Goal: Task Accomplishment & Management: Use online tool/utility

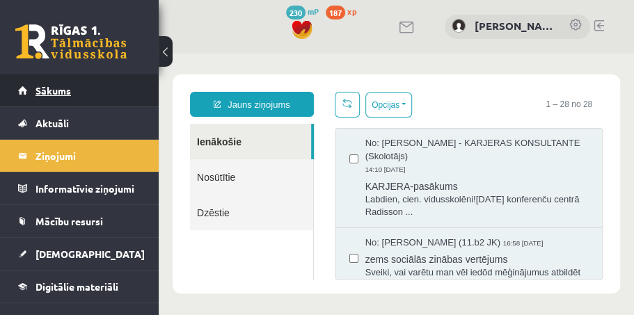
click at [79, 96] on link "Sākums" at bounding box center [79, 90] width 123 height 32
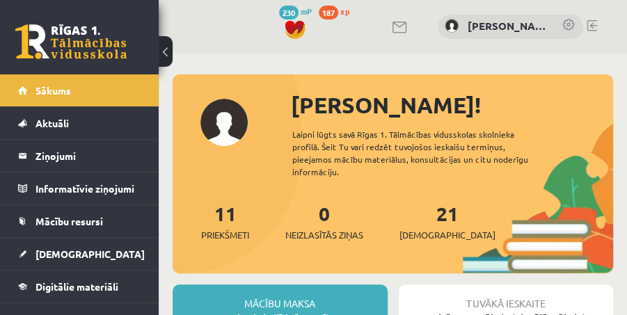
click at [544, 99] on div "[PERSON_NAME]!" at bounding box center [452, 104] width 322 height 33
click at [540, 103] on div "[PERSON_NAME]!" at bounding box center [452, 104] width 322 height 33
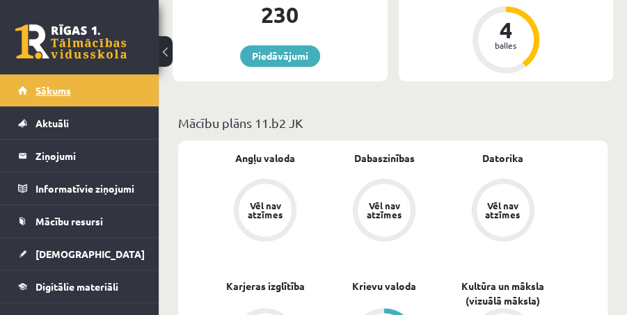
click at [74, 97] on link "Sākums" at bounding box center [79, 90] width 123 height 32
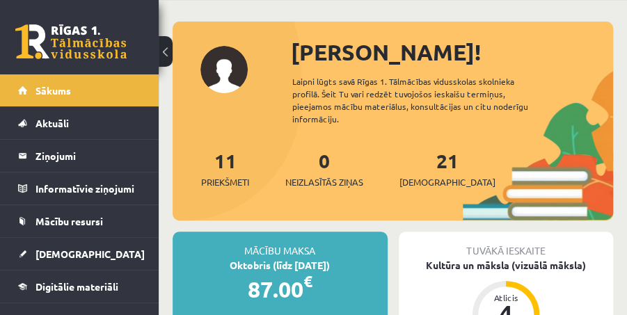
scroll to position [77, 0]
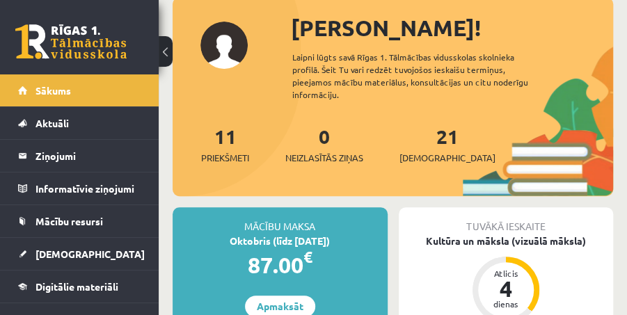
click at [420, 137] on div "21 Ieskaites" at bounding box center [447, 143] width 96 height 43
click at [419, 151] on span "[DEMOGRAPHIC_DATA]" at bounding box center [447, 158] width 96 height 14
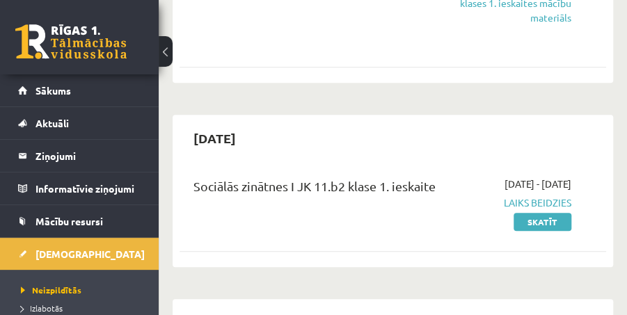
scroll to position [541, 0]
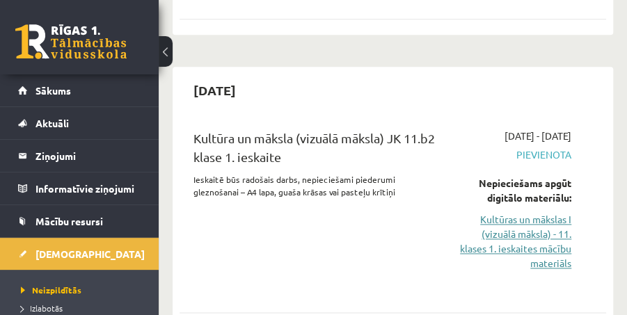
click at [498, 225] on link "Kultūras un mākslas I (vizuālā māksla) - 11. klases 1. ieskaites mācību materiā…" at bounding box center [515, 241] width 112 height 58
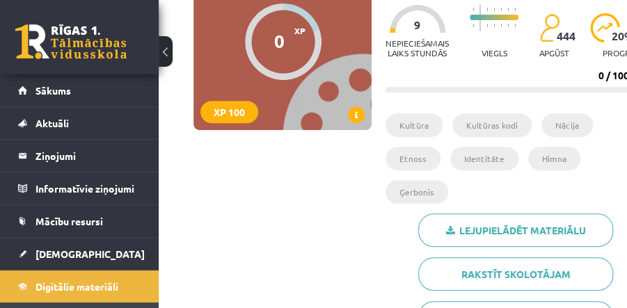
scroll to position [154, 0]
click at [168, 54] on button at bounding box center [166, 51] width 14 height 31
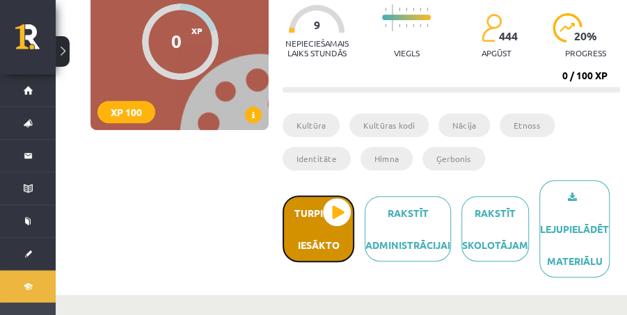
click at [328, 211] on button "Turpināt iesākto" at bounding box center [318, 228] width 72 height 67
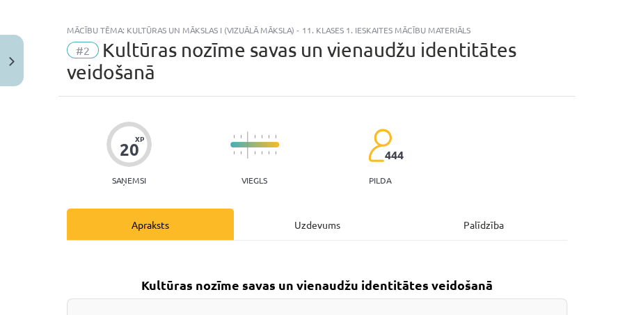
scroll to position [0, 0]
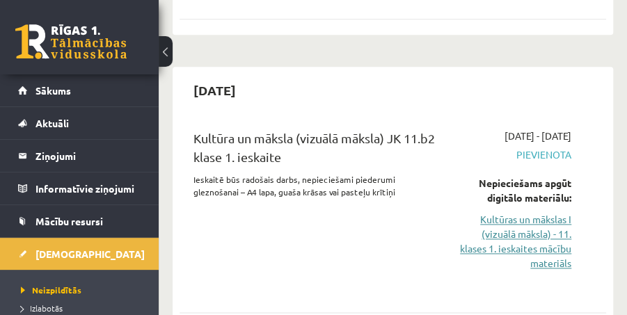
scroll to position [541, 0]
click at [487, 212] on link "Kultūras un mākslas I (vizuālā māksla) - 11. klases 1. ieskaites mācību materiā…" at bounding box center [515, 241] width 112 height 58
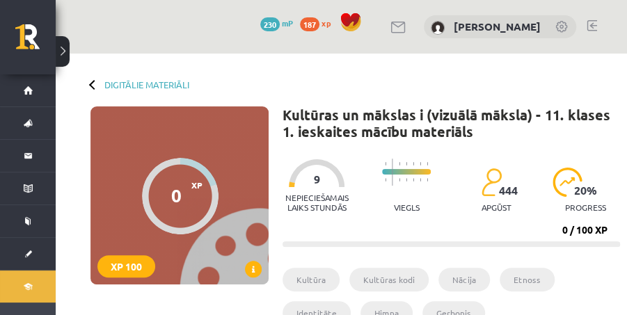
click at [569, 206] on p "progress" at bounding box center [585, 207] width 41 height 10
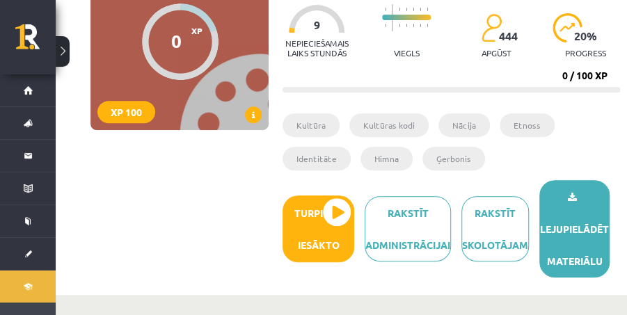
click at [568, 195] on icon at bounding box center [572, 198] width 9 height 10
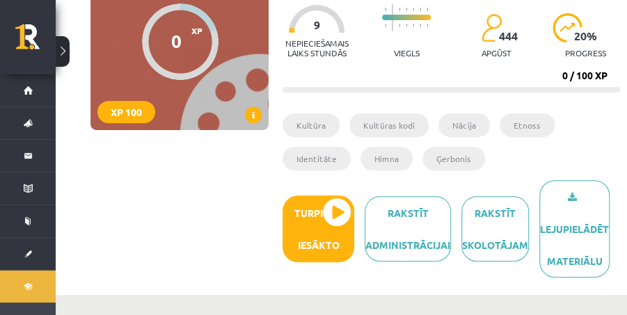
scroll to position [0, 0]
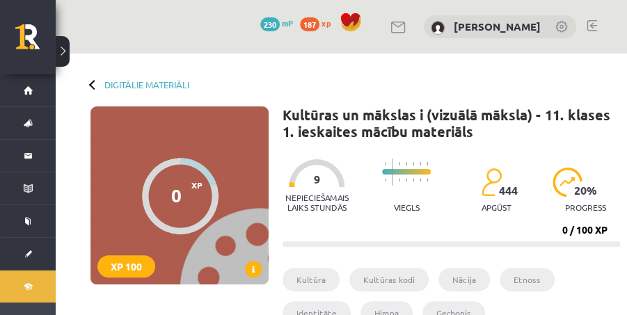
click at [462, 177] on div "Nepieciešamais laiks stundās 9 Viegls 444 apgūst 20 % progress" at bounding box center [450, 186] width 337 height 69
